Goal: Information Seeking & Learning: Understand process/instructions

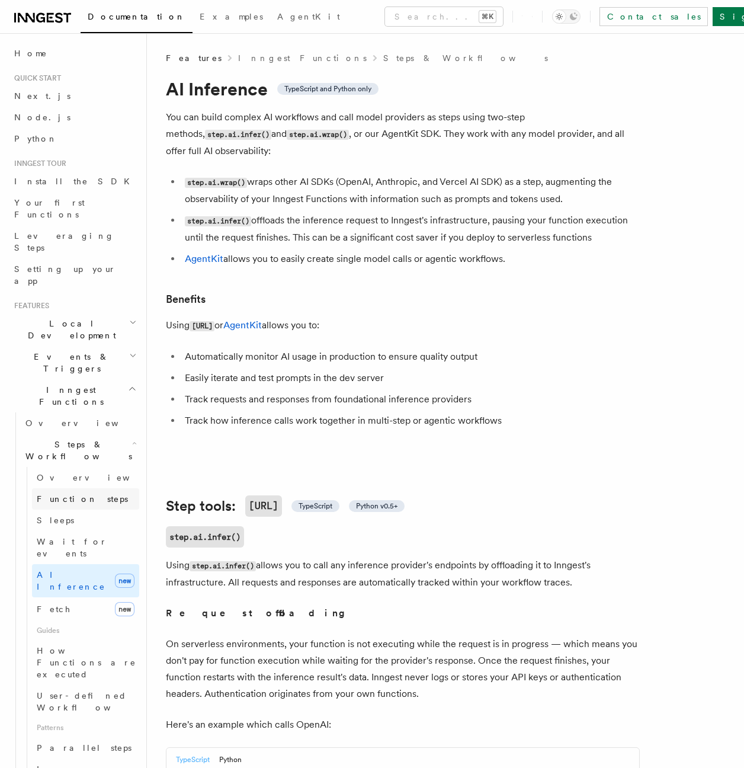
click at [68, 494] on span "Function steps" at bounding box center [82, 498] width 91 height 9
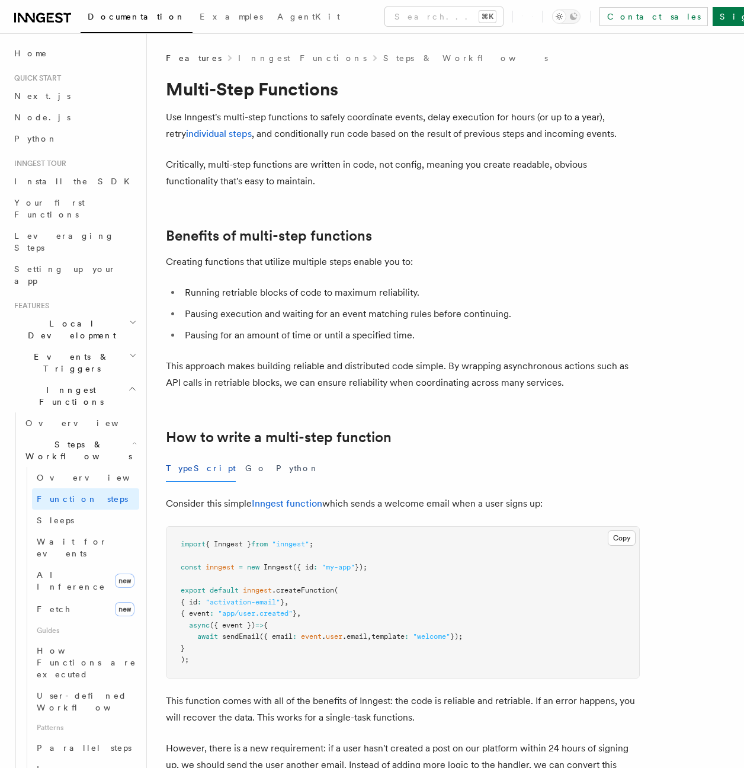
click at [466, 240] on h2 "Benefits of multi-step functions" at bounding box center [403, 236] width 474 height 17
click at [57, 200] on span "Your first Functions" at bounding box center [49, 208] width 71 height 21
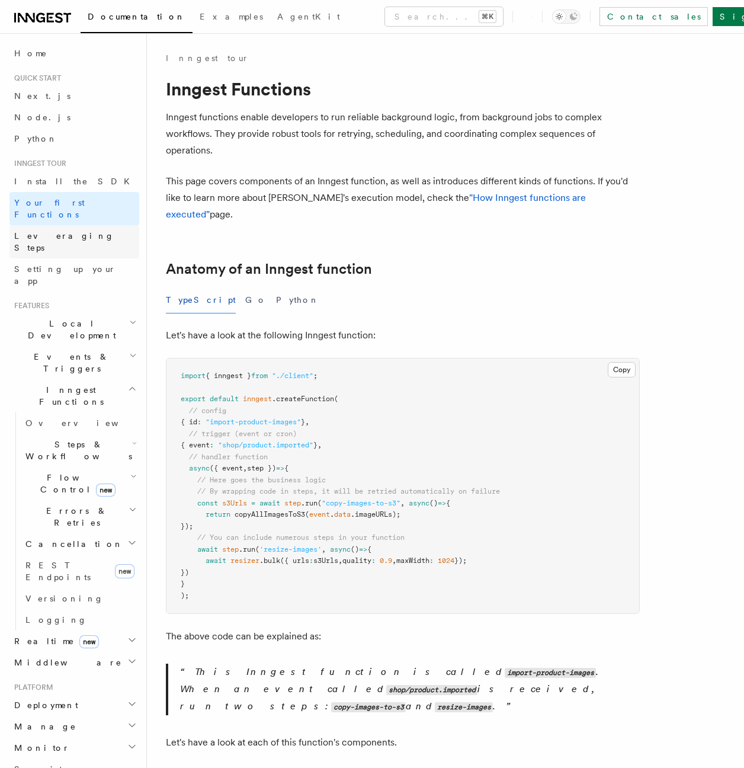
click at [56, 231] on span "Leveraging Steps" at bounding box center [64, 241] width 100 height 21
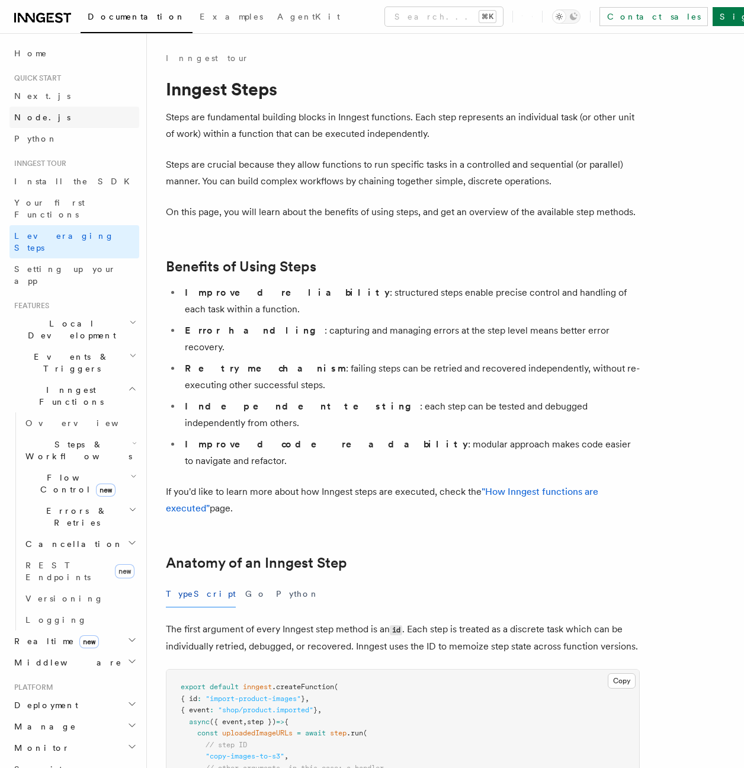
click at [28, 117] on span "Node.js" at bounding box center [42, 117] width 56 height 9
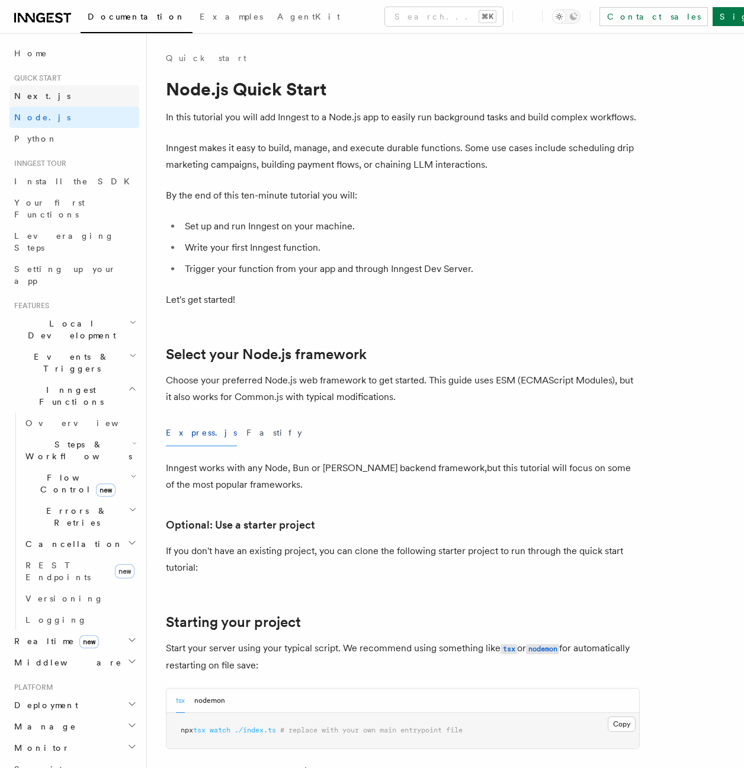
click at [32, 97] on span "Next.js" at bounding box center [42, 95] width 56 height 9
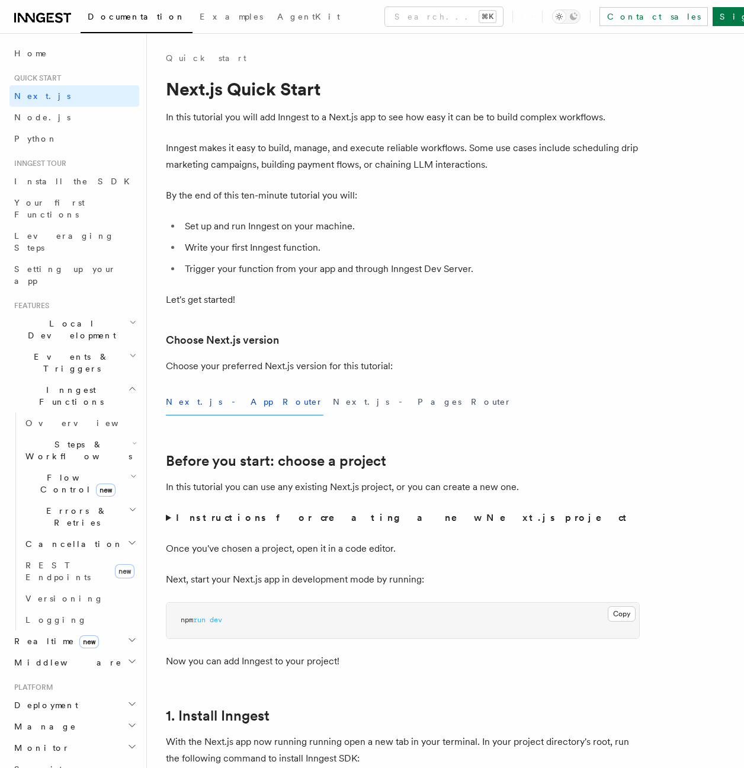
click at [367, 151] on p "Inngest makes it easy to build, manage, and execute reliable workflows. Some us…" at bounding box center [403, 156] width 474 height 33
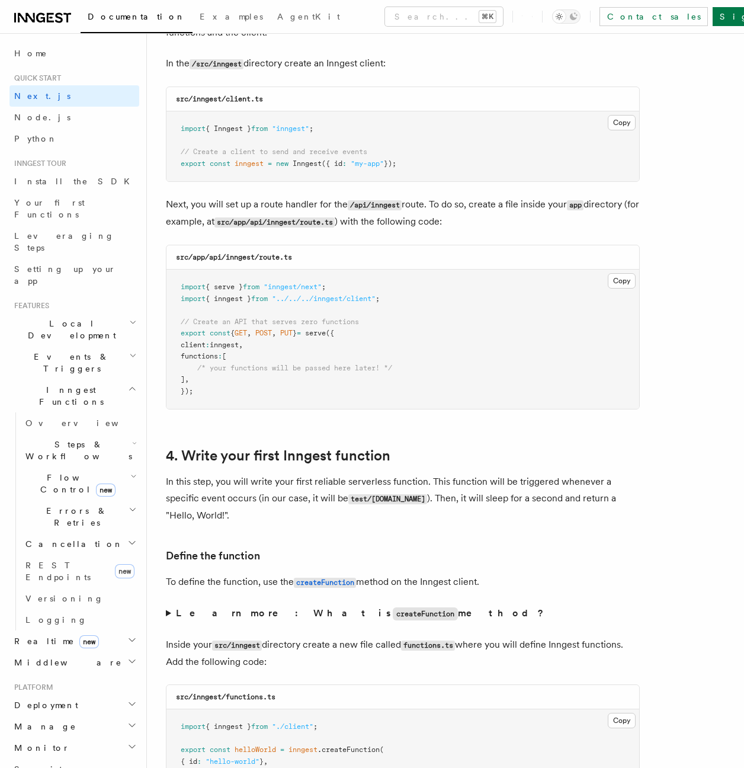
scroll to position [1568, 0]
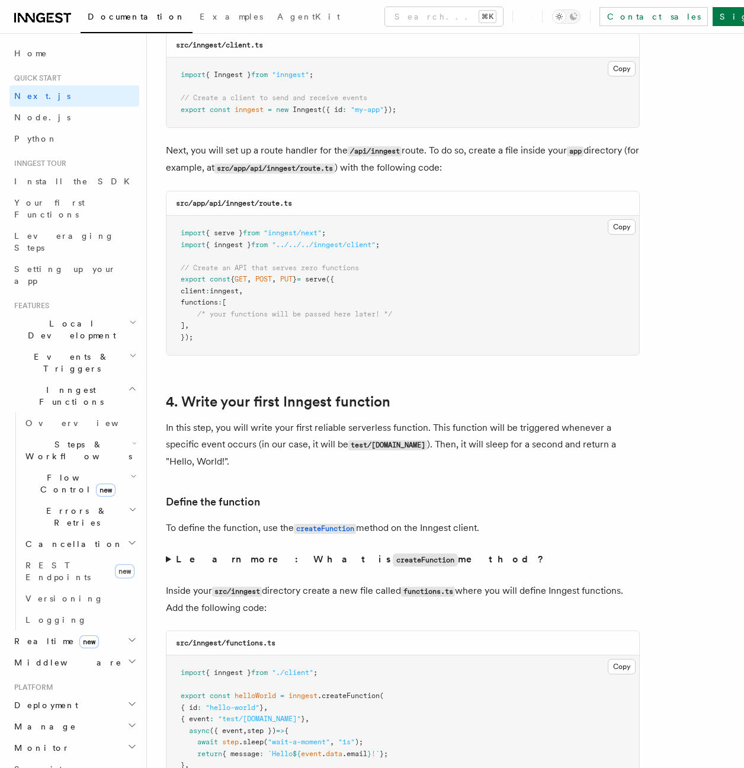
click at [373, 499] on h3 "Define the function" at bounding box center [403, 502] width 474 height 17
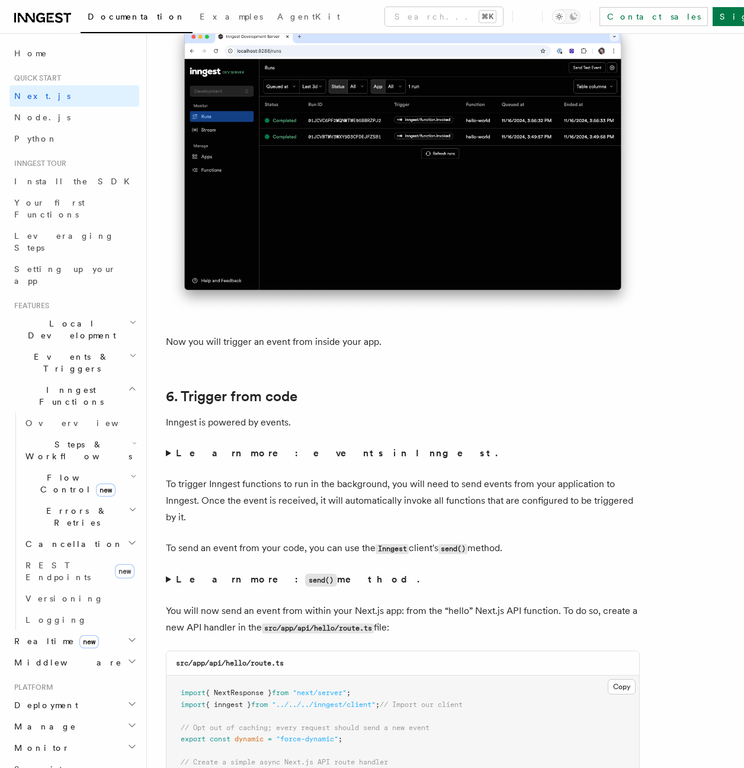
scroll to position [5817, 0]
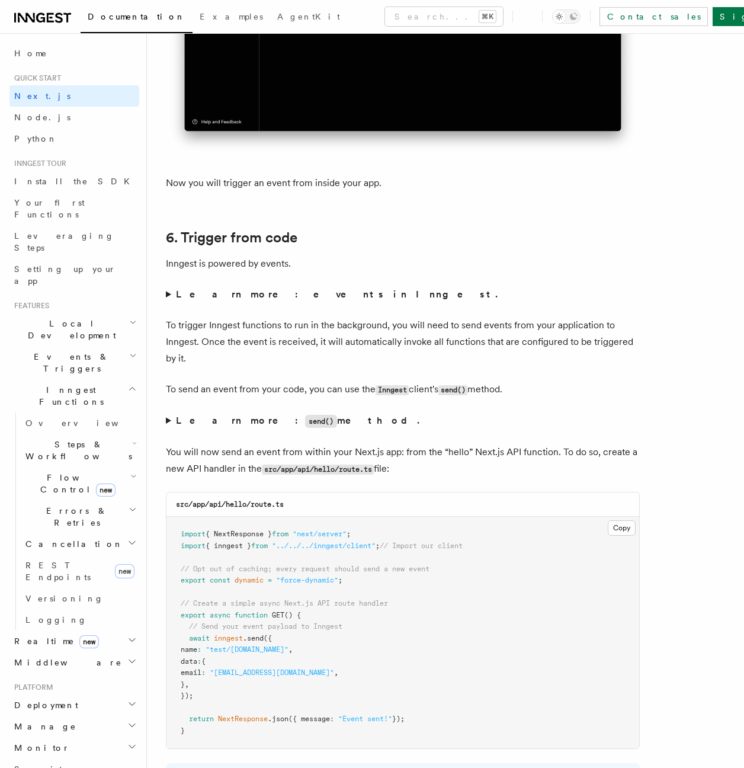
click at [466, 229] on h2 "6. Trigger from code" at bounding box center [403, 237] width 474 height 17
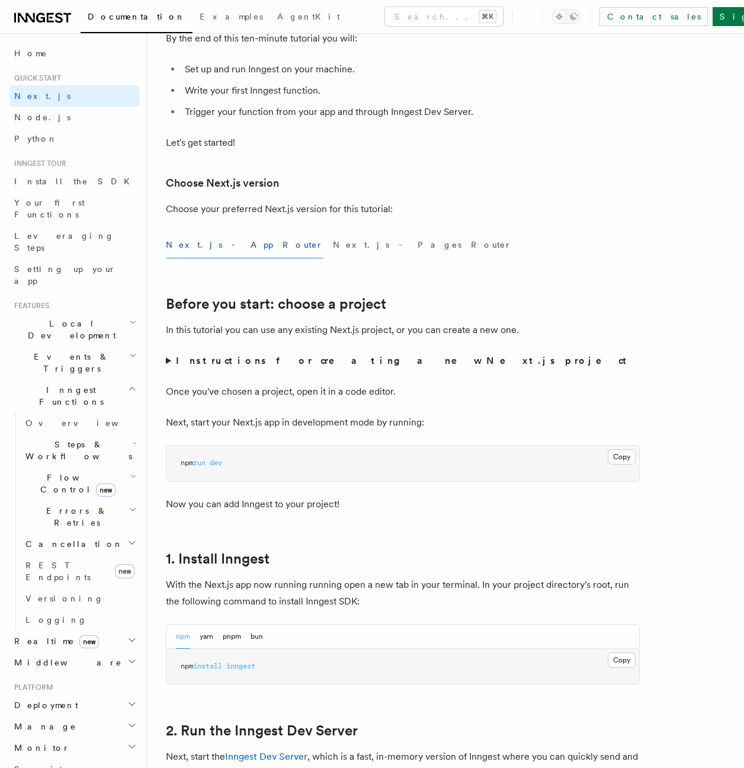
scroll to position [0, 0]
